Goal: Register for event/course

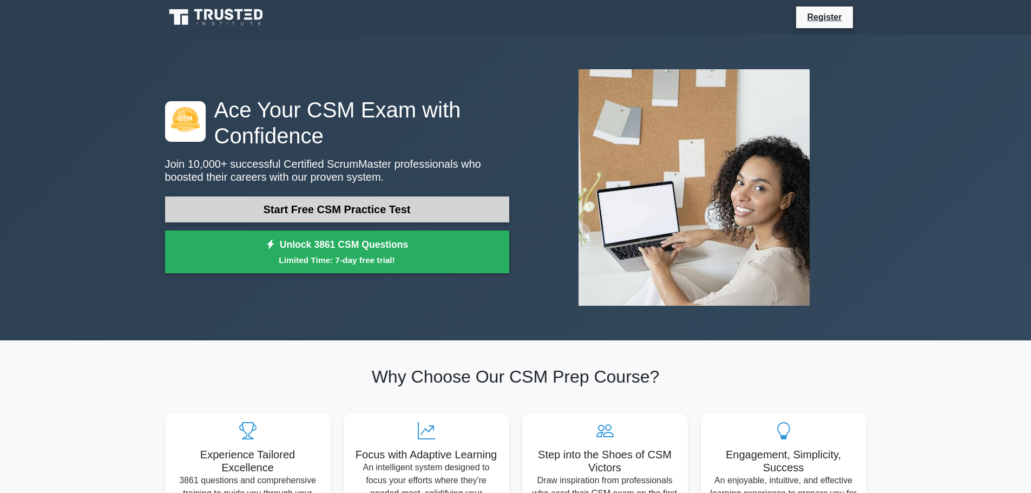
click at [332, 207] on link "Start Free CSM Practice Test" at bounding box center [337, 209] width 344 height 26
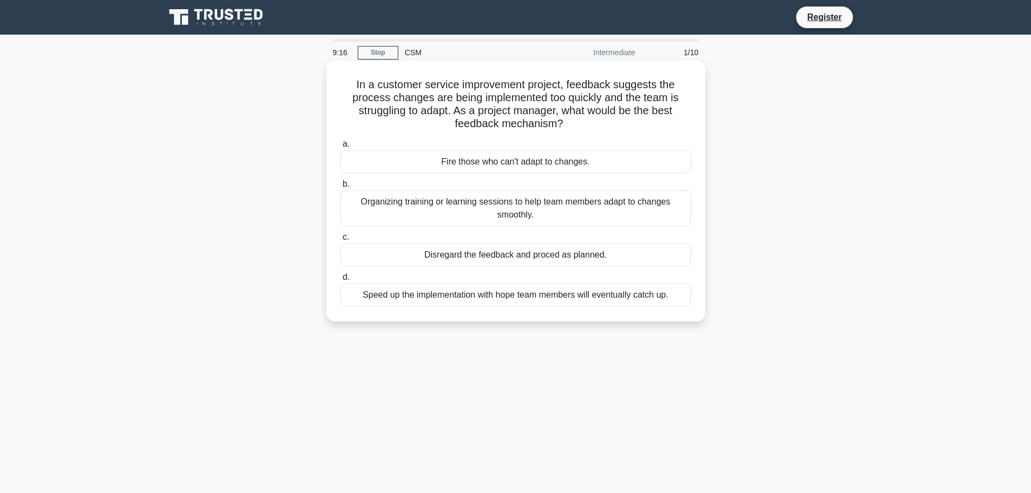
click at [520, 212] on div "Organizing training or learning sessions to help team members adapt to changes …" at bounding box center [515, 208] width 351 height 36
click at [340, 188] on input "b. Organizing training or learning sessions to help team members adapt to chang…" at bounding box center [340, 184] width 0 height 7
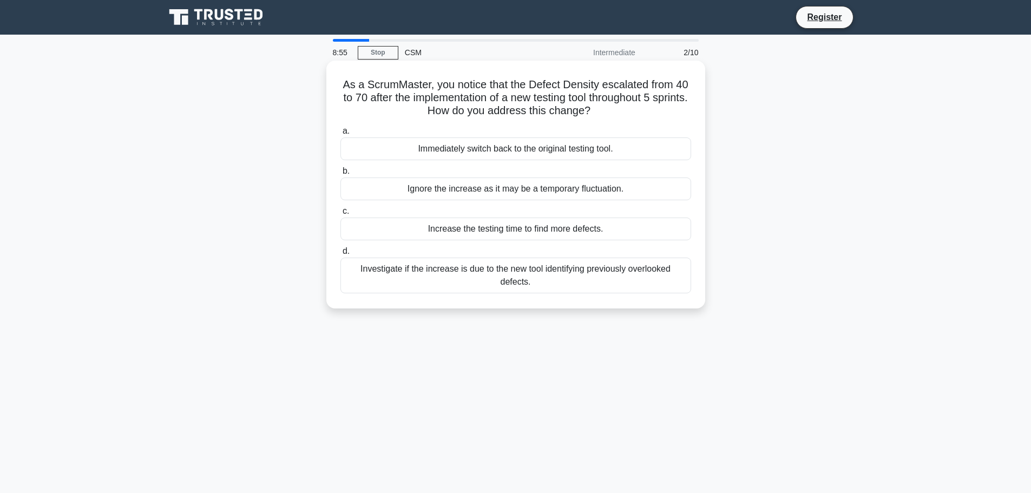
click at [486, 279] on div "Investigate if the increase is due to the new tool identifying previously overl…" at bounding box center [515, 276] width 351 height 36
click at [340, 255] on input "d. Investigate if the increase is due to the new tool identifying previously ov…" at bounding box center [340, 251] width 0 height 7
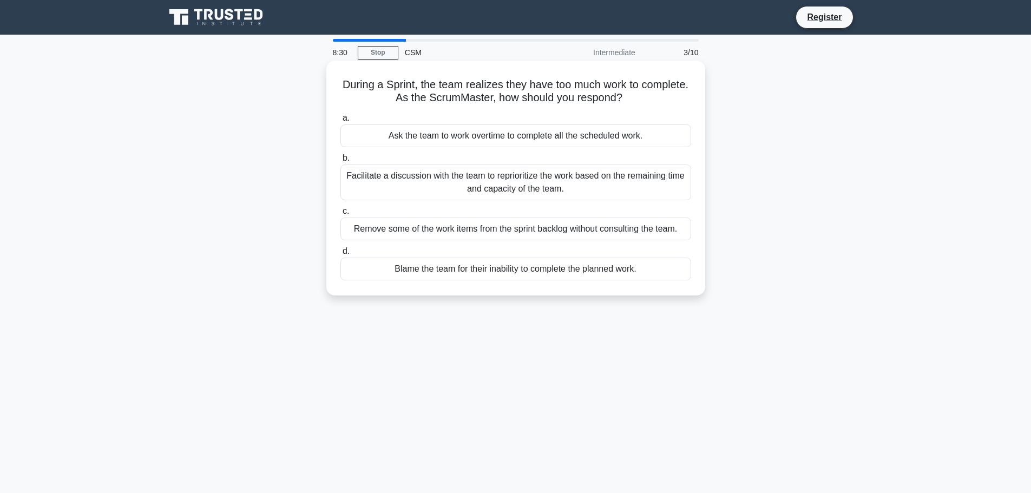
click at [503, 185] on div "Facilitate a discussion with the team to reprioritize the work based on the rem…" at bounding box center [515, 182] width 351 height 36
click at [340, 162] on input "b. Facilitate a discussion with the team to reprioritize the work based on the …" at bounding box center [340, 158] width 0 height 7
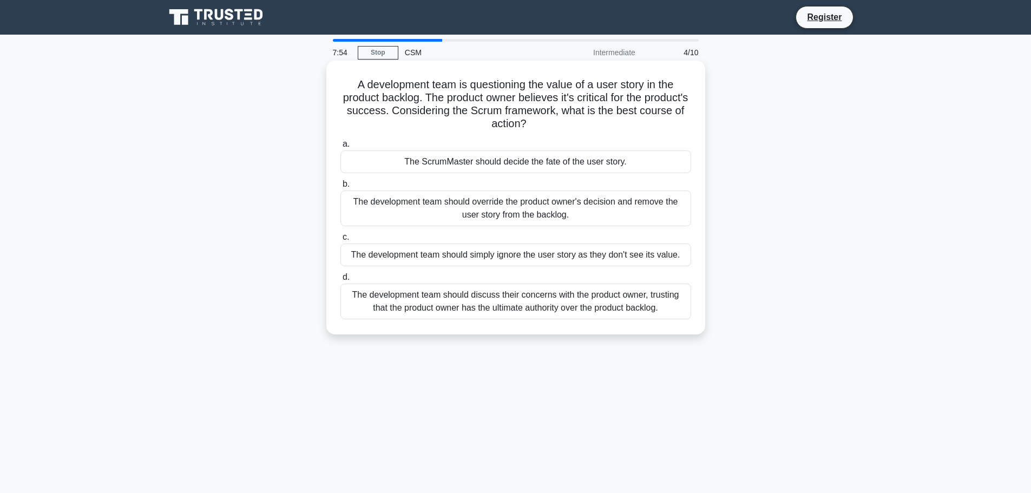
click at [509, 301] on div "The development team should discuss their concerns with the product owner, trus…" at bounding box center [515, 301] width 351 height 36
click at [340, 281] on input "d. The development team should discuss their concerns with the product owner, t…" at bounding box center [340, 277] width 0 height 7
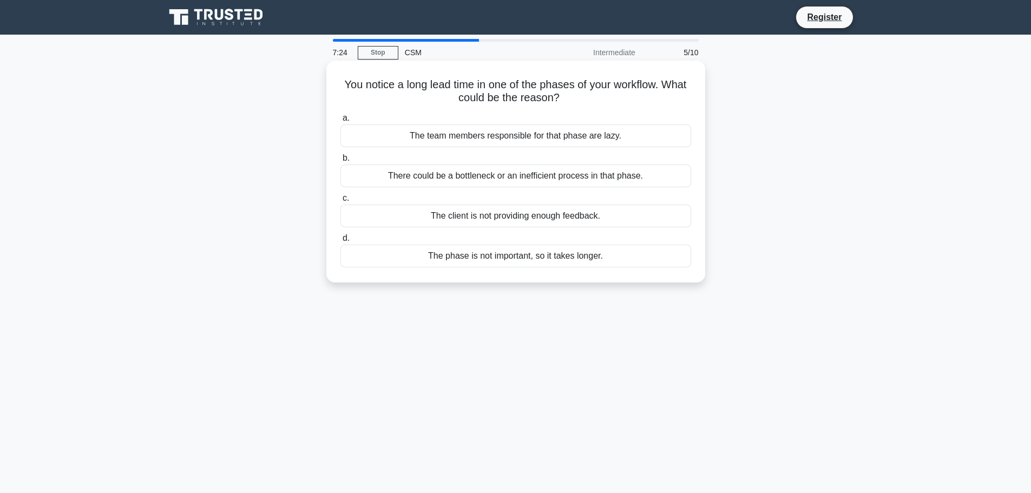
click at [496, 177] on div "There could be a bottleneck or an inefficient process in that phase." at bounding box center [515, 175] width 351 height 23
click at [340, 162] on input "b. There could be a bottleneck or an inefficient process in that phase." at bounding box center [340, 158] width 0 height 7
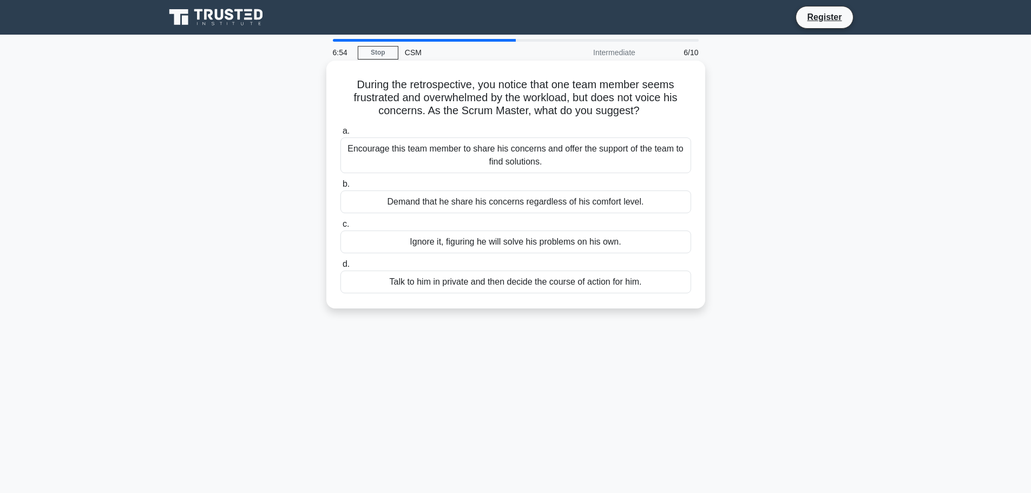
click at [492, 162] on div "Encourage this team member to share his concerns and offer the support of the t…" at bounding box center [515, 155] width 351 height 36
click at [340, 135] on input "a. Encourage this team member to share his concerns and offer the support of th…" at bounding box center [340, 131] width 0 height 7
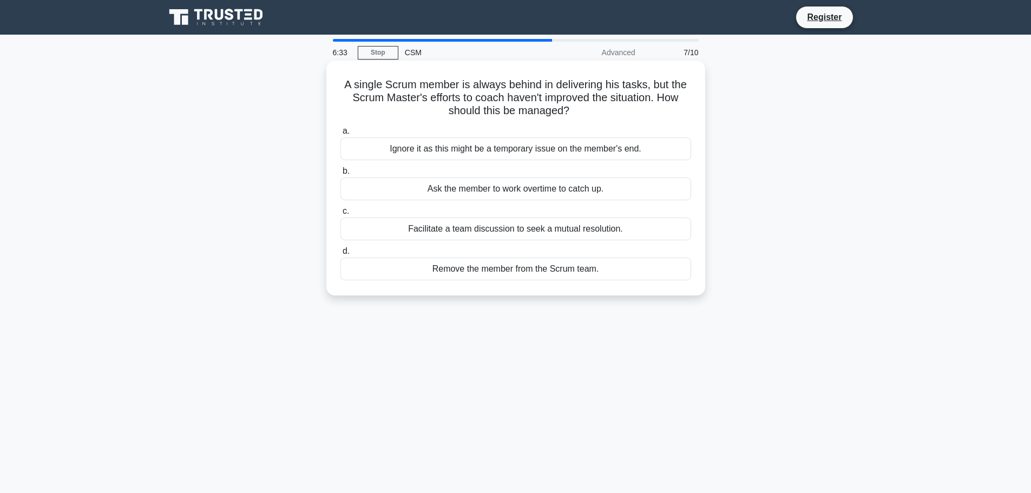
click at [486, 227] on div "Facilitate a team discussion to seek a mutual resolution." at bounding box center [515, 228] width 351 height 23
click at [340, 215] on input "c. Facilitate a team discussion to seek a mutual resolution." at bounding box center [340, 211] width 0 height 7
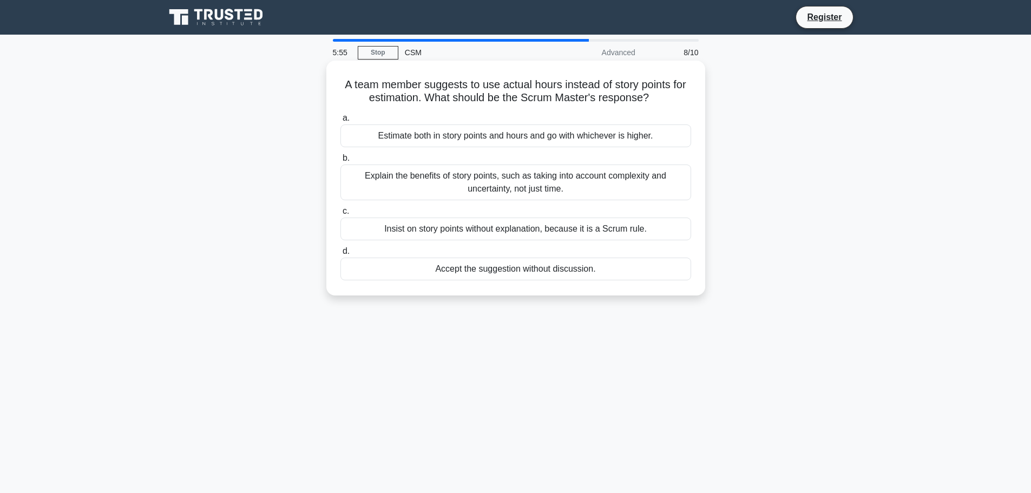
click at [493, 181] on div "Explain the benefits of story points, such as taking into account complexity an…" at bounding box center [515, 182] width 351 height 36
click at [340, 162] on input "b. Explain the benefits of story points, such as taking into account complexity…" at bounding box center [340, 158] width 0 height 7
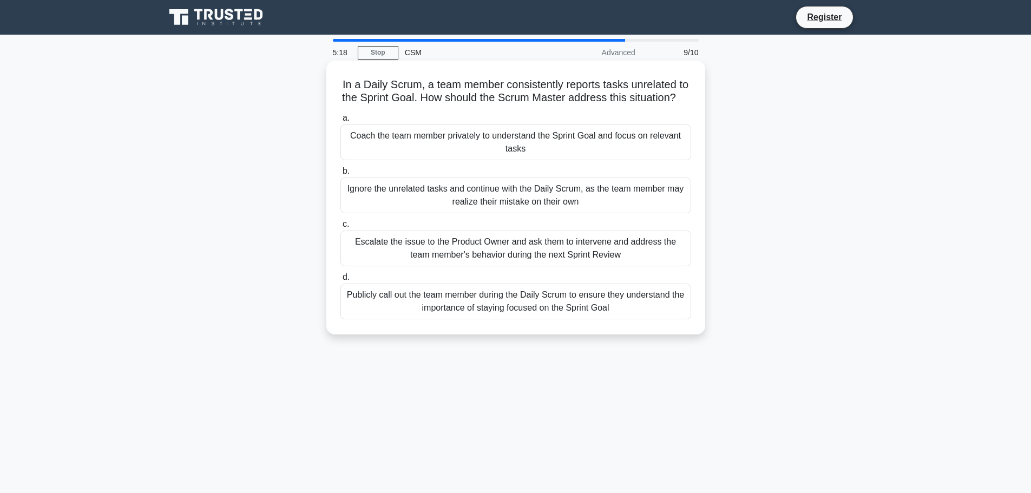
click at [450, 154] on div "Coach the team member privately to understand the Sprint Goal and focus on rele…" at bounding box center [515, 142] width 351 height 36
click at [340, 122] on input "a. Coach the team member privately to understand the Sprint Goal and focus on r…" at bounding box center [340, 118] width 0 height 7
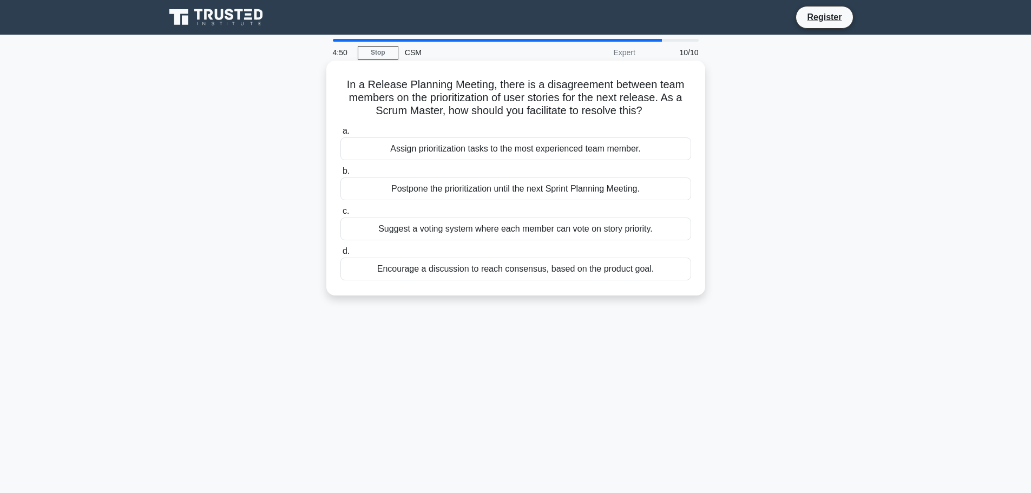
click at [480, 270] on div "Encourage a discussion to reach consensus, based on the product goal." at bounding box center [515, 269] width 351 height 23
click at [340, 255] on input "d. Encourage a discussion to reach consensus, based on the product goal." at bounding box center [340, 251] width 0 height 7
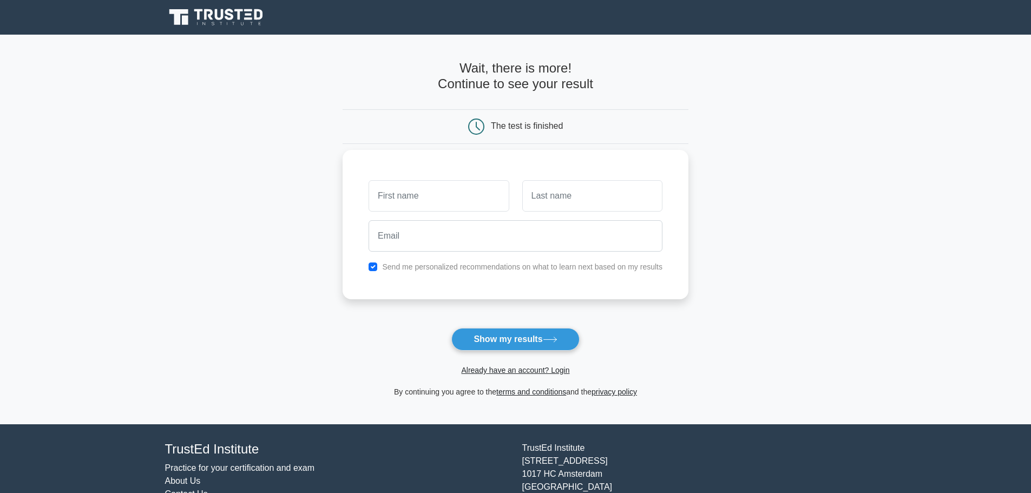
click at [423, 192] on input "text" at bounding box center [438, 195] width 140 height 31
type input "rajuj"
click at [585, 205] on input "text" at bounding box center [592, 195] width 140 height 31
type input "sdd"
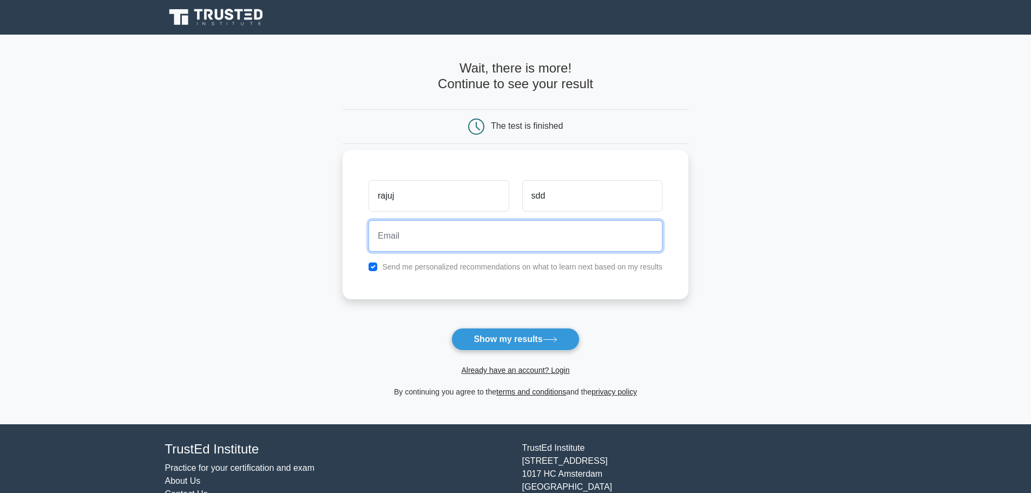
click at [518, 233] on input "email" at bounding box center [515, 235] width 294 height 31
type input "ra"
